Goal: Information Seeking & Learning: Learn about a topic

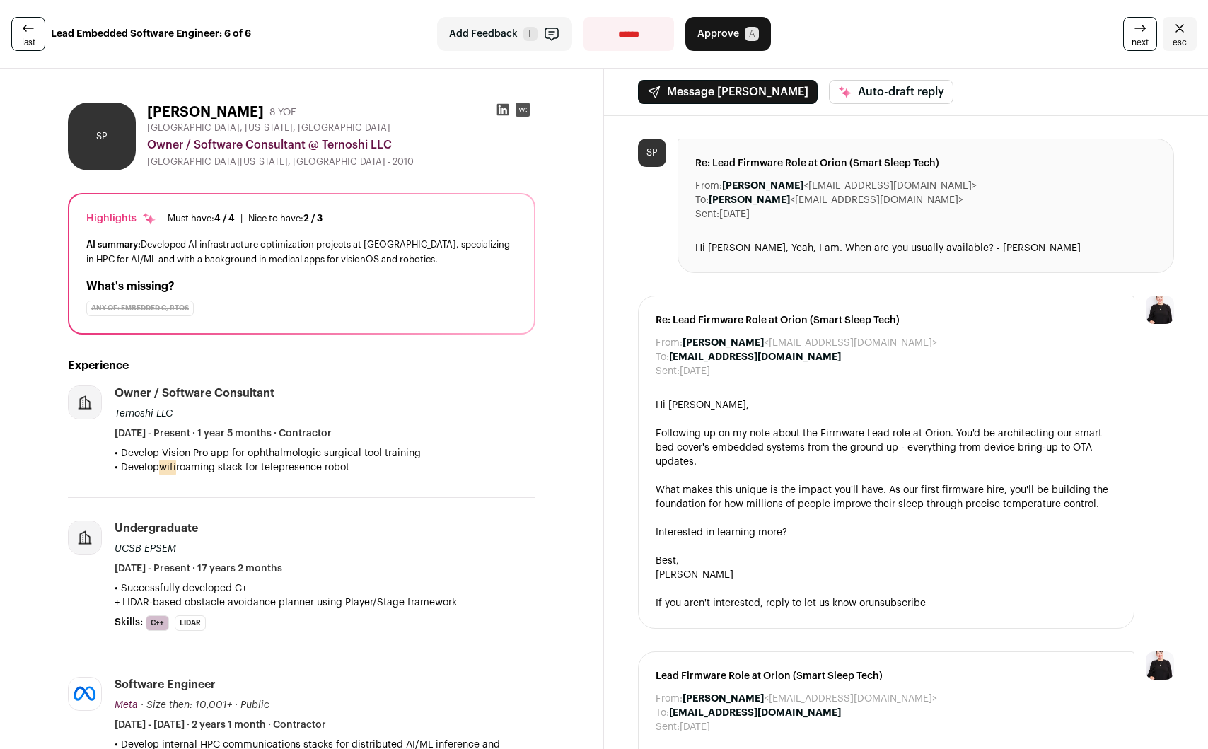
click at [501, 110] on icon at bounding box center [503, 110] width 14 height 14
click at [596, 31] on select "**********" at bounding box center [628, 34] width 91 height 34
click at [583, 17] on select "**********" at bounding box center [628, 34] width 91 height 34
click at [596, 37] on select "**********" at bounding box center [628, 34] width 91 height 34
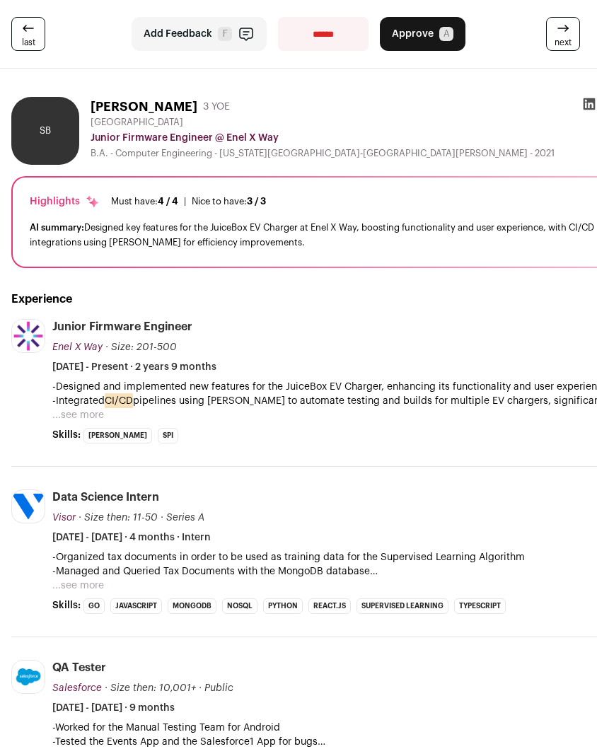
click at [260, 407] on p "-Designed and implemented new features for the JuiceBox EV Charger, enhancing i…" at bounding box center [336, 394] width 569 height 28
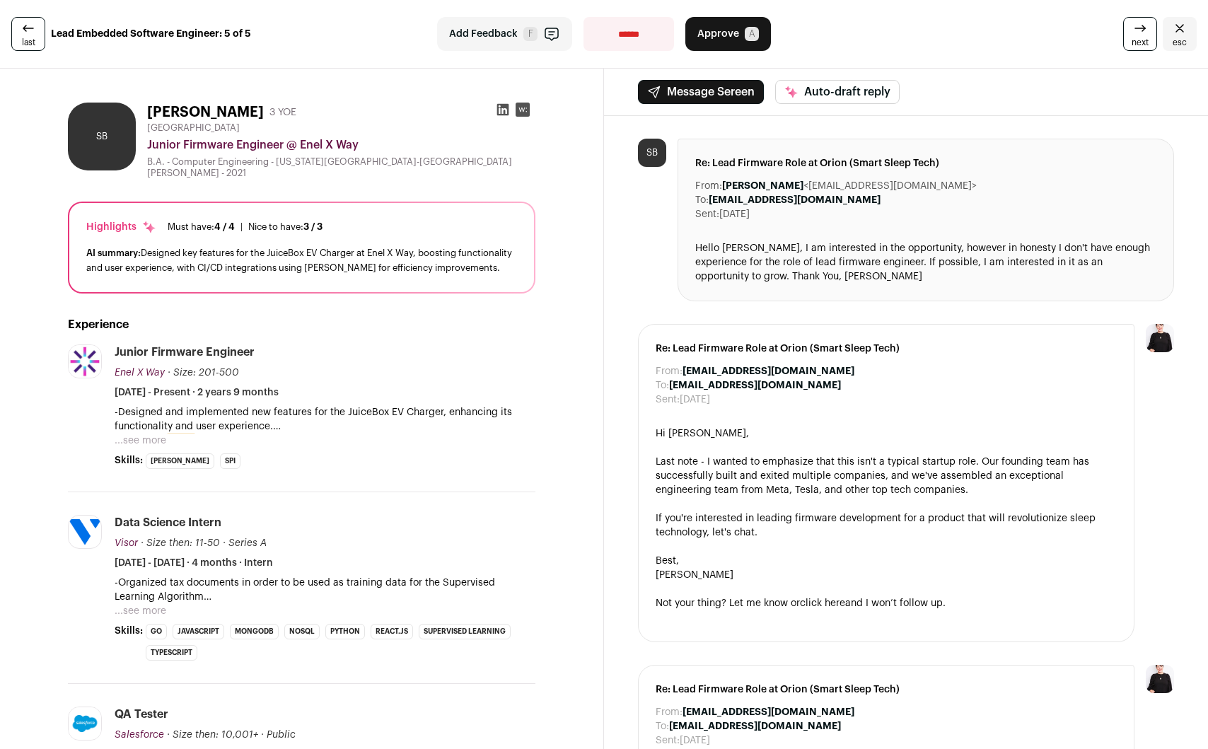
click at [497, 112] on icon at bounding box center [503, 110] width 12 height 12
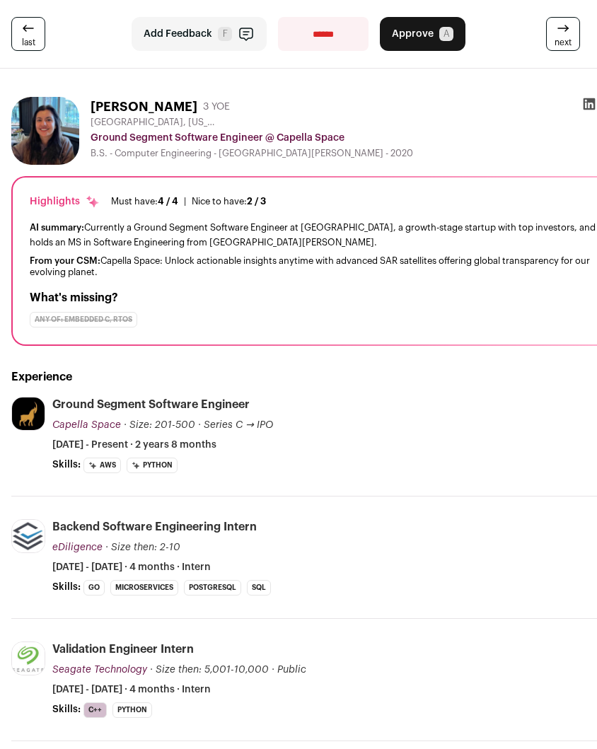
click at [238, 416] on div "Ground Segment Software Engineer Capella Space Capella Space capellaspace.com A…" at bounding box center [336, 424] width 569 height 55
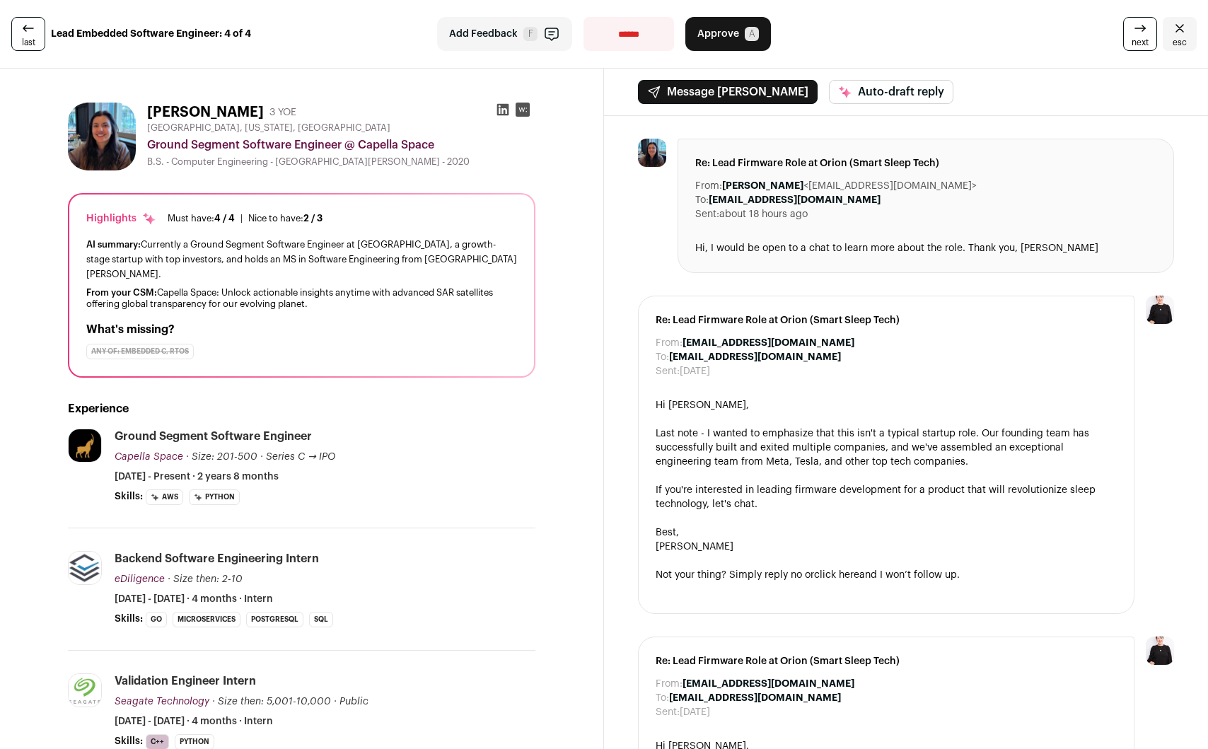
click at [499, 106] on icon at bounding box center [503, 110] width 14 height 14
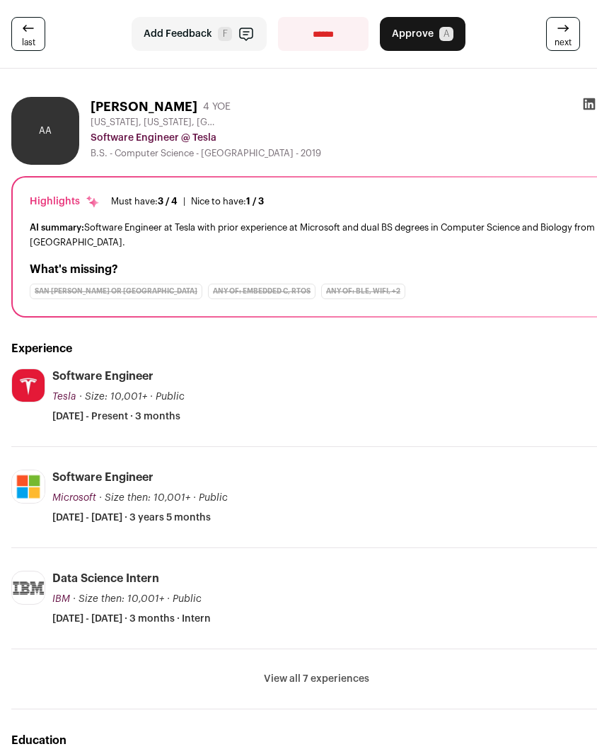
click at [268, 342] on h2 "Experience" at bounding box center [316, 348] width 610 height 17
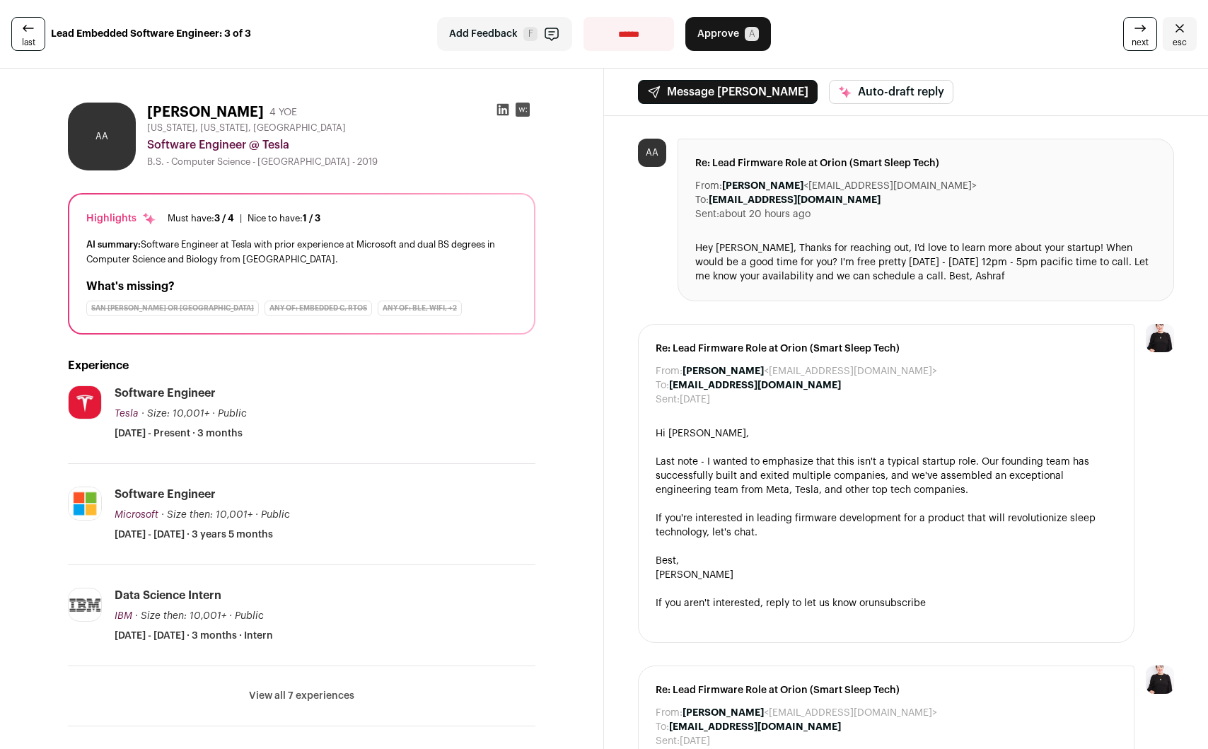
click at [498, 108] on icon at bounding box center [503, 110] width 12 height 12
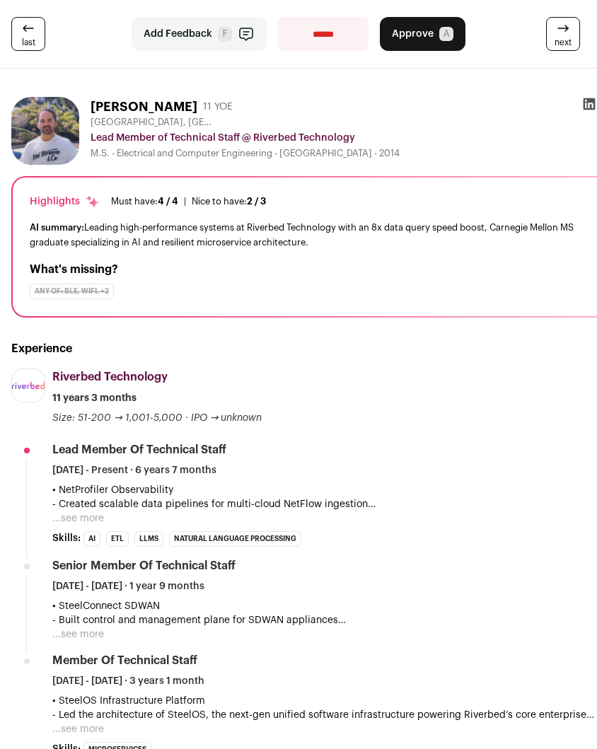
click at [393, 318] on div "Experience Riverbed Technology riverbed.com Add to company list Public / Privat…" at bounding box center [316, 725] width 610 height 815
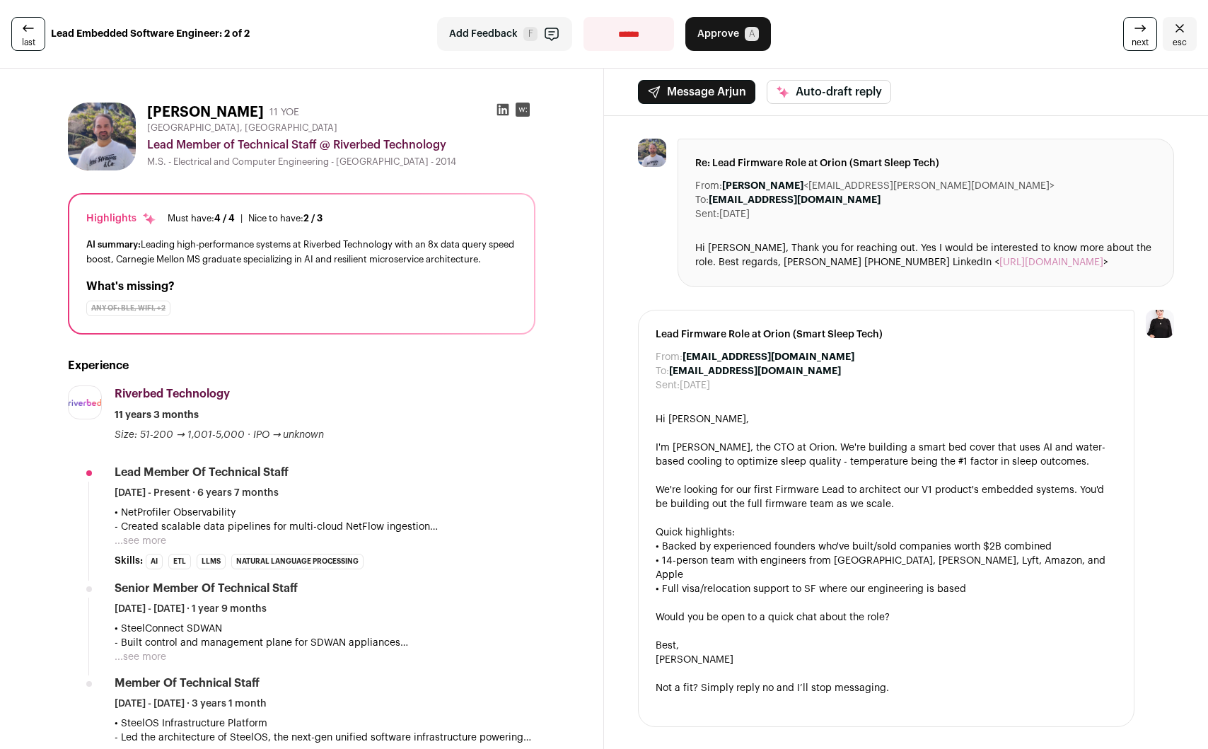
click at [502, 104] on icon at bounding box center [503, 110] width 12 height 12
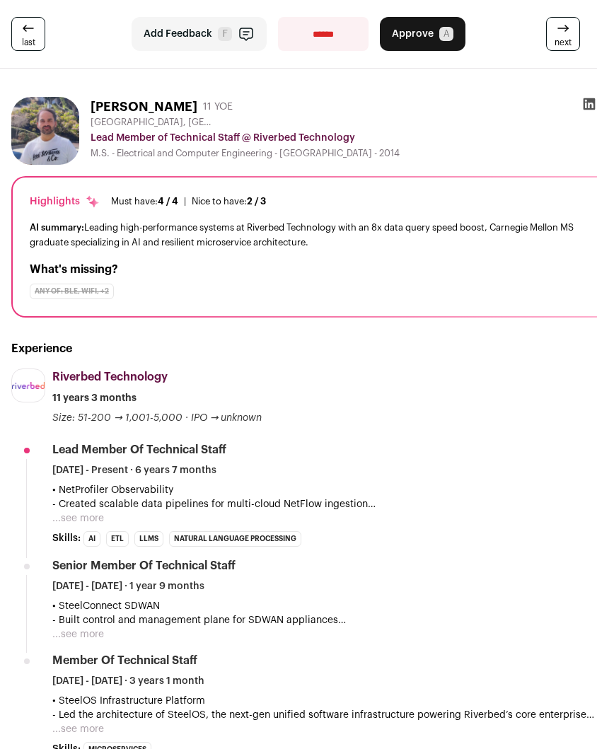
click at [359, 332] on div "Experience Riverbed Technology riverbed.com Add to company list Public / Privat…" at bounding box center [316, 725] width 610 height 815
click at [320, 215] on div "Highlights Must have: 4 / 4 How many must haves have been fulfilled? | Nice to …" at bounding box center [317, 247] width 608 height 139
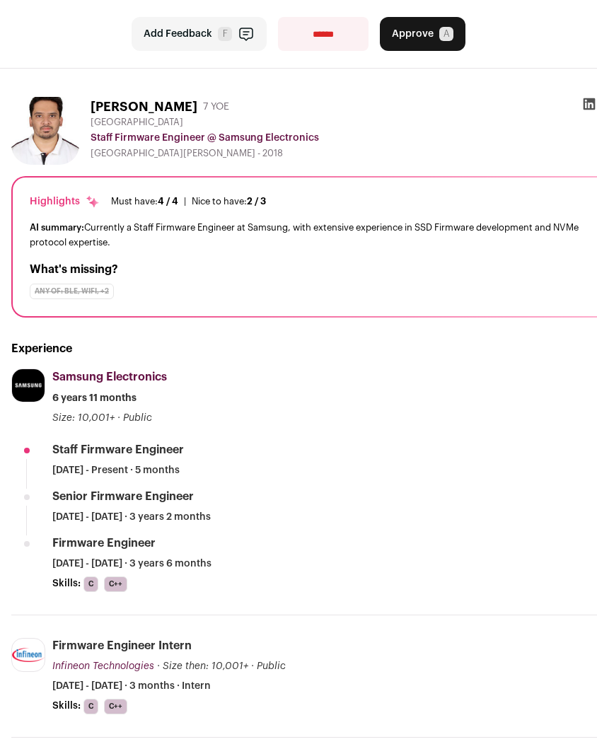
click at [255, 405] on div "Samsung Electronics Samsung Electronics [DOMAIN_NAME] Add to company list Publi…" at bounding box center [336, 396] width 569 height 57
click at [453, 298] on div "Any of: BLE, WiFi, +2" at bounding box center [317, 292] width 574 height 16
